Goal: Task Accomplishment & Management: Use online tool/utility

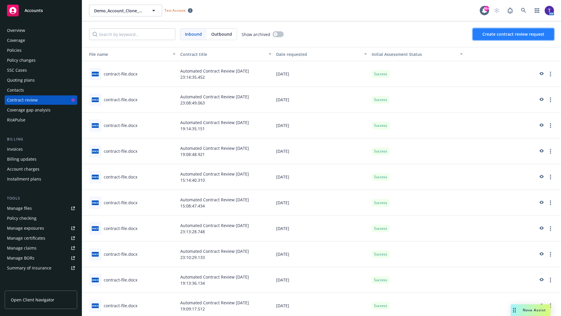
click at [514, 34] on span "Create contract review request" at bounding box center [513, 34] width 62 height 6
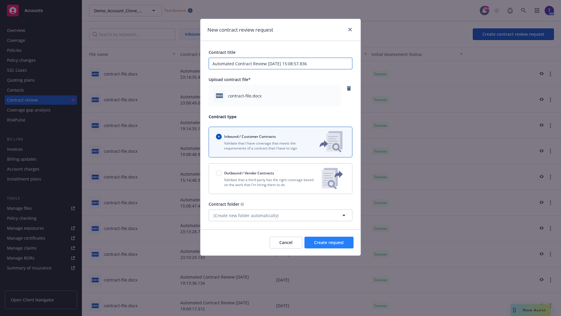
type input "Automated Contract Review 09-30-2025 15:08:57.836"
click at [329, 242] on span "Create request" at bounding box center [329, 242] width 30 height 6
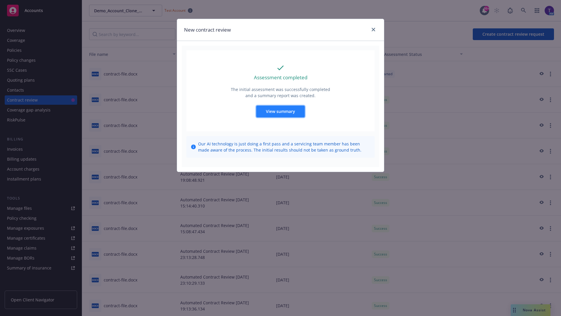
click at [280, 111] on span "View summary" at bounding box center [280, 111] width 29 height 6
